Goal: Information Seeking & Learning: Learn about a topic

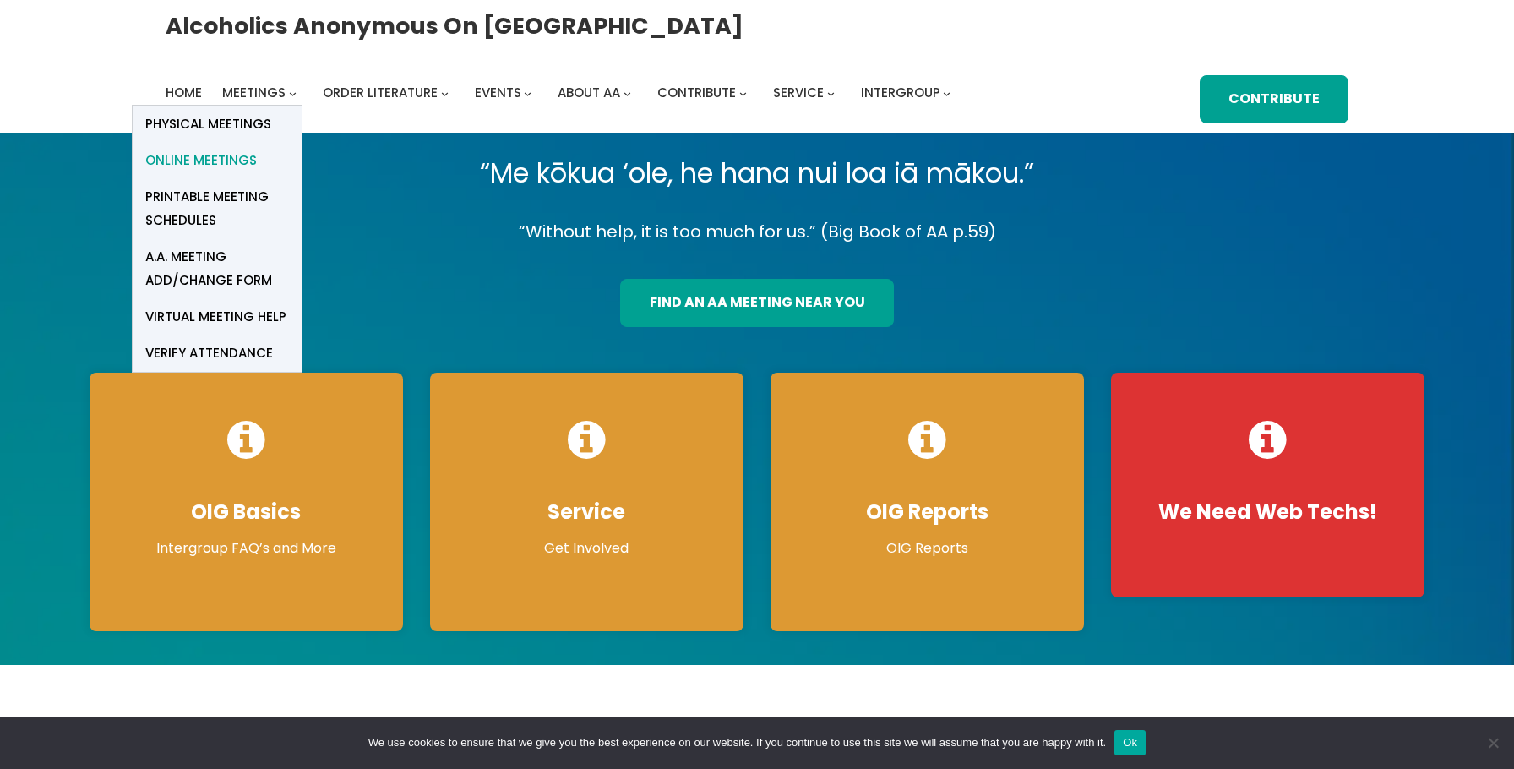
click at [218, 158] on span "Online Meetings" at bounding box center [201, 161] width 112 height 24
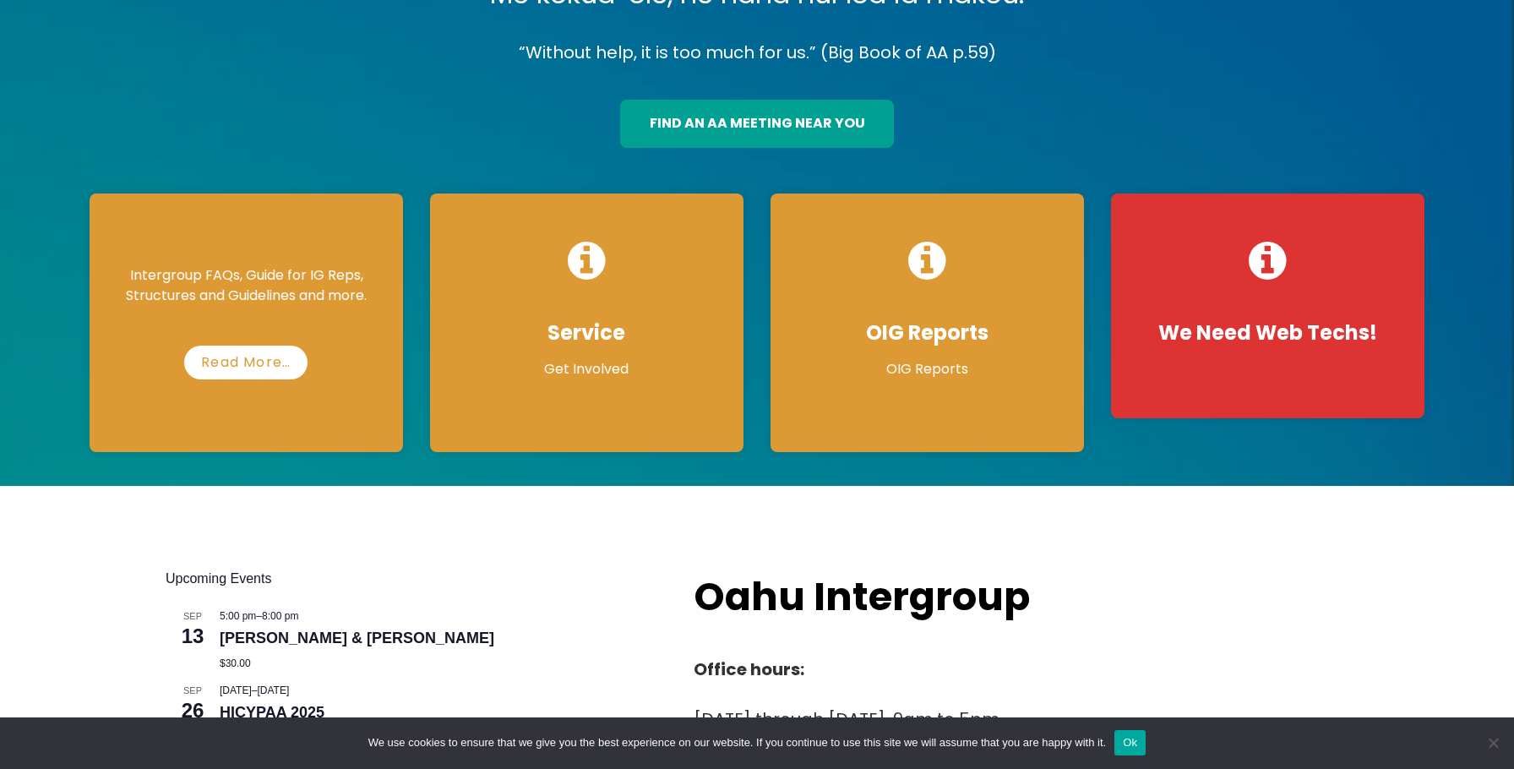
scroll to position [188, 0]
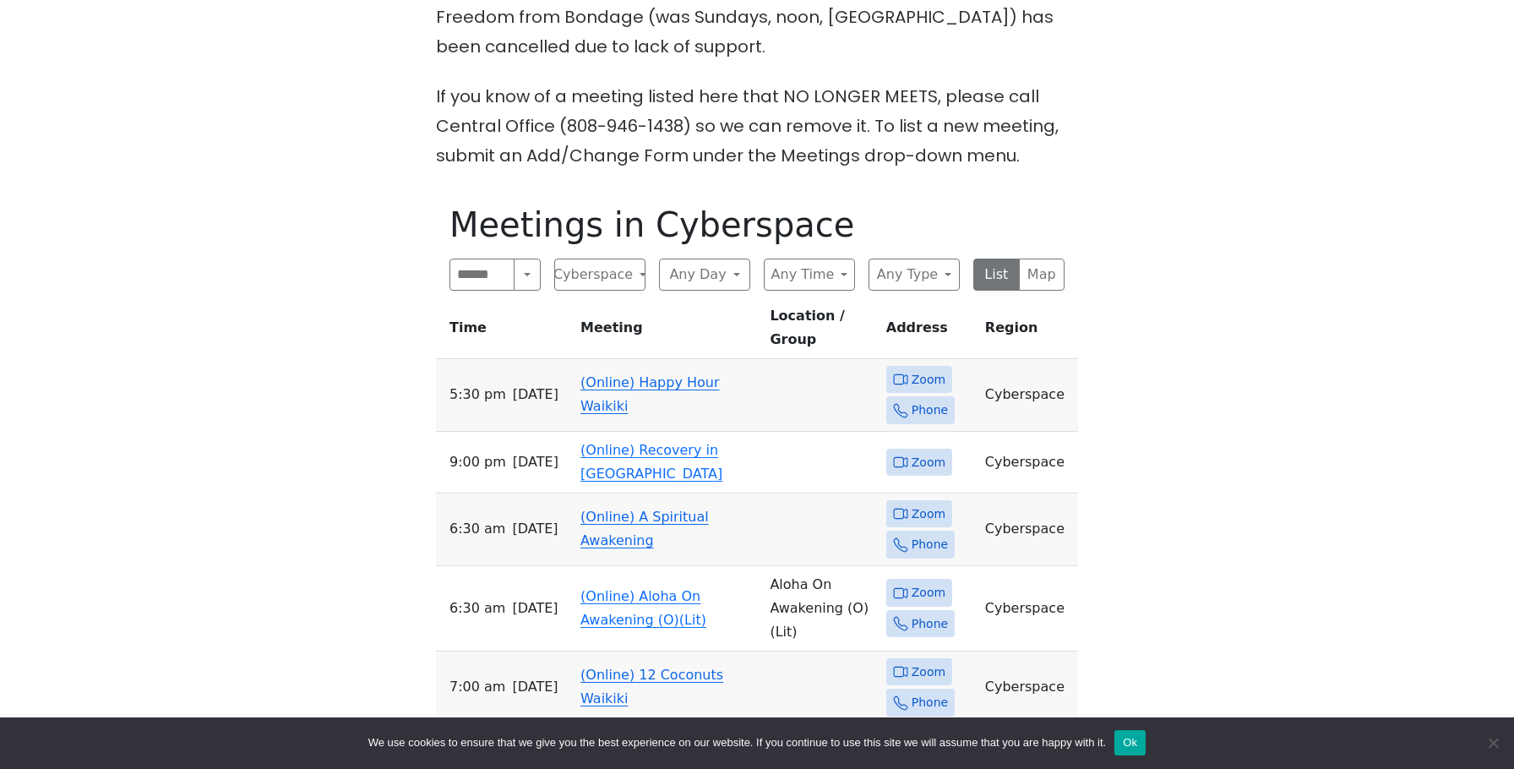
scroll to position [659, 0]
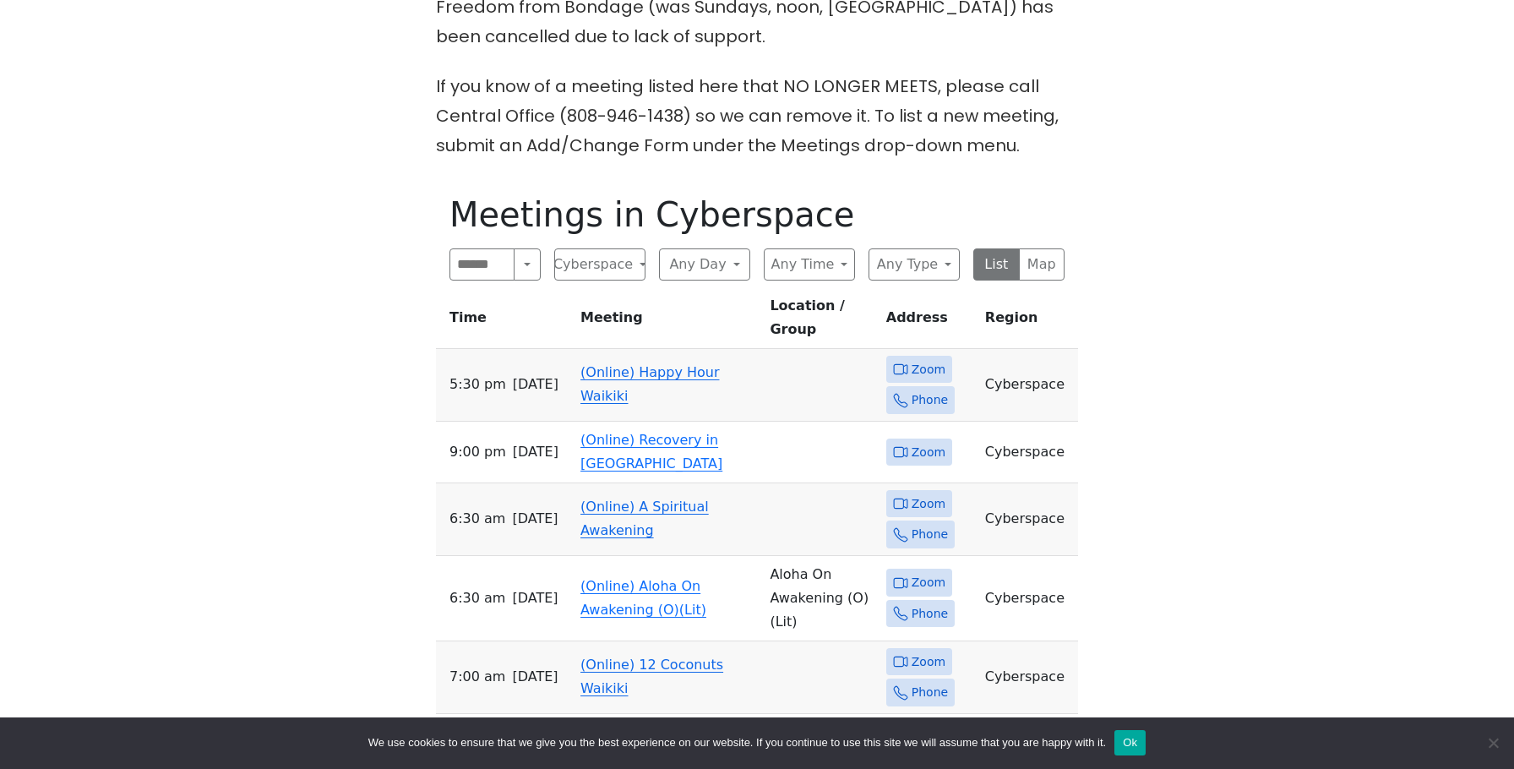
click at [626, 364] on link "(Online) Happy Hour Waikiki" at bounding box center [649, 384] width 139 height 40
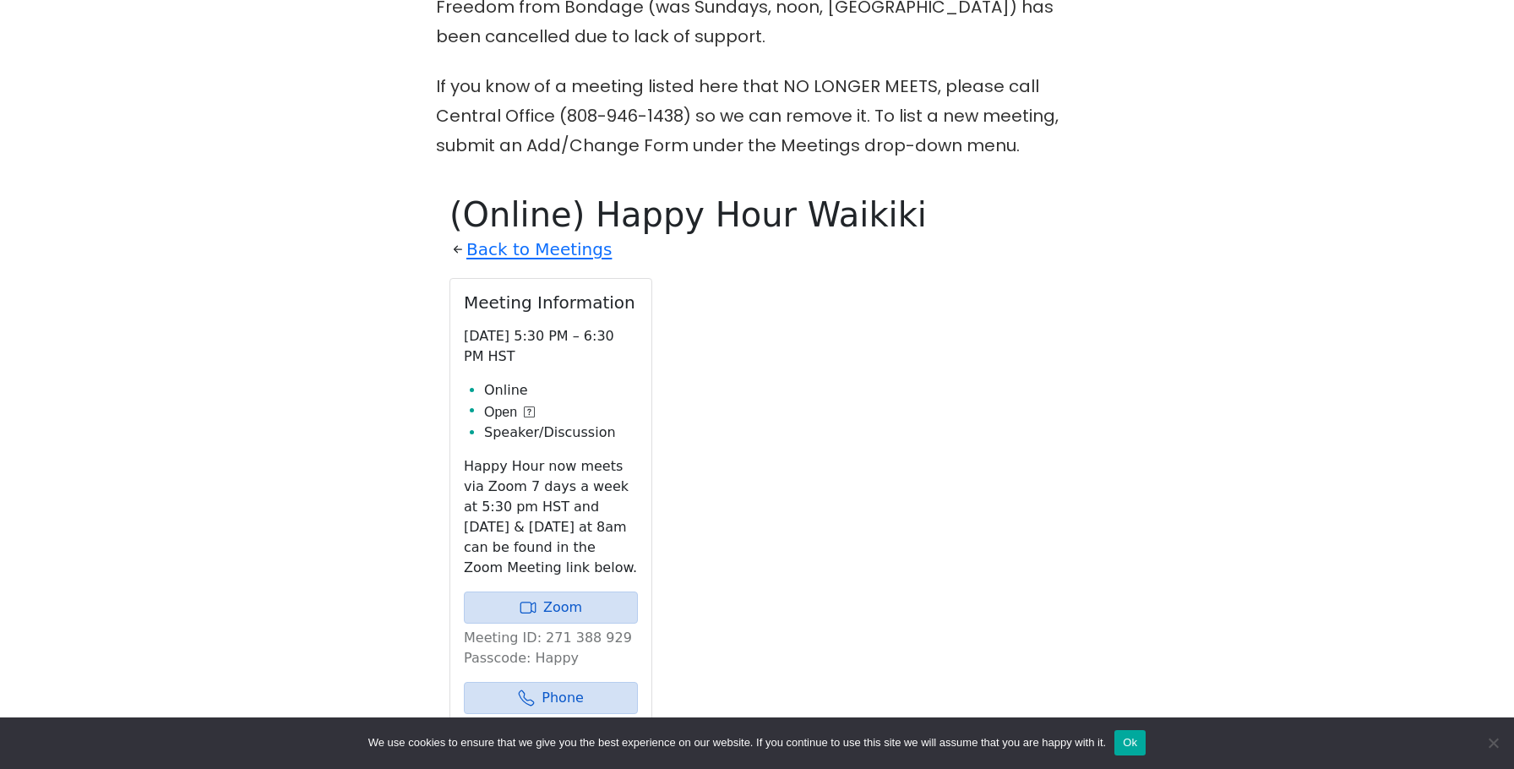
scroll to position [839, 0]
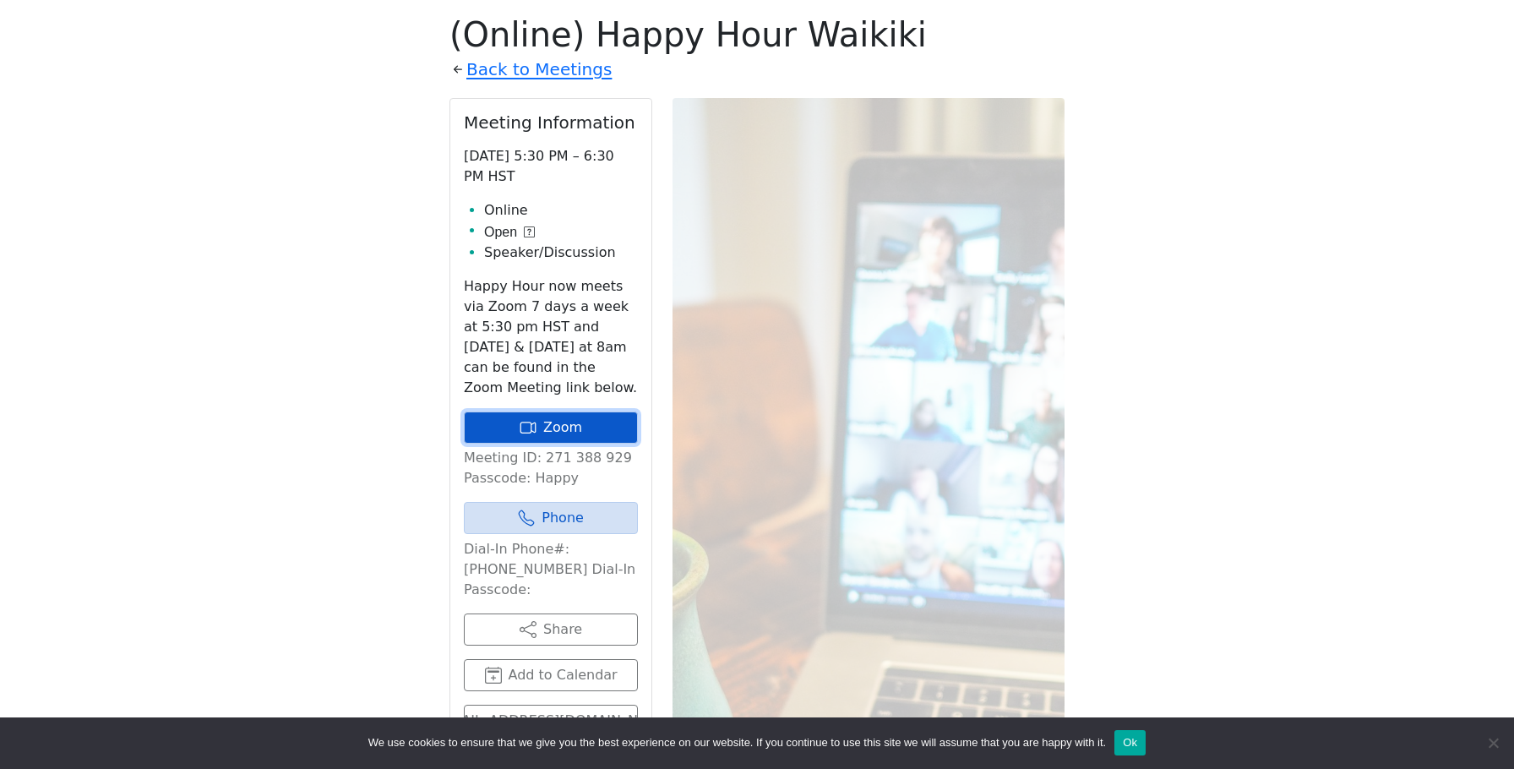
click at [550, 439] on link "Zoom" at bounding box center [551, 427] width 174 height 32
